Goal: Transaction & Acquisition: Purchase product/service

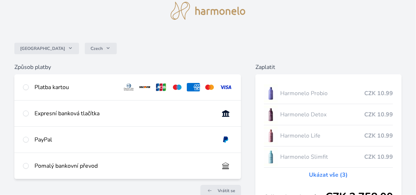
scroll to position [36, 0]
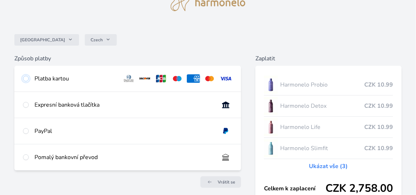
click at [27, 79] on input "radio" at bounding box center [26, 79] width 6 height 6
radio input "true"
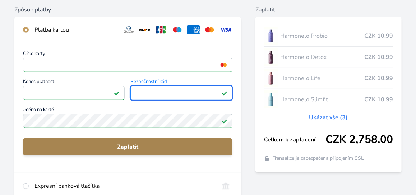
scroll to position [108, 0]
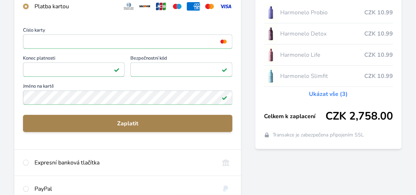
click at [158, 122] on span "Zaplatit" at bounding box center [128, 123] width 198 height 9
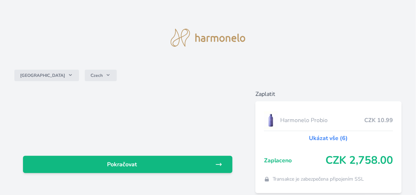
click at [336, 140] on link "Ukázat vše (6)" at bounding box center [328, 138] width 39 height 9
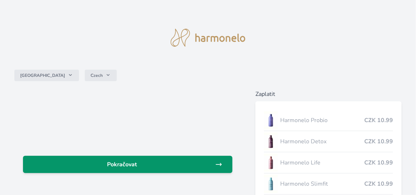
click at [160, 163] on span "Pokračovat" at bounding box center [122, 164] width 186 height 9
